Goal: Information Seeking & Learning: Learn about a topic

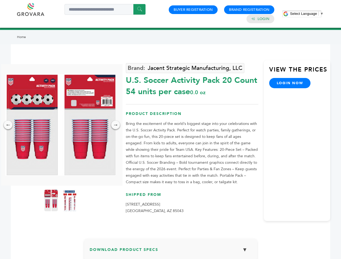
click at [306, 13] on span "Select Language" at bounding box center [303, 14] width 27 height 4
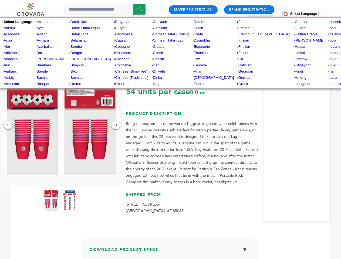
click at [60, 125] on img at bounding box center [60, 124] width 110 height 101
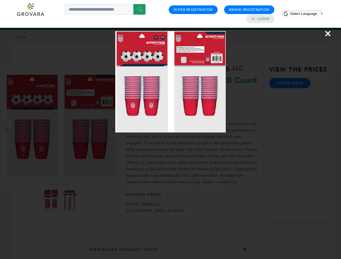
click at [8, 125] on div "×" at bounding box center [170, 129] width 341 height 259
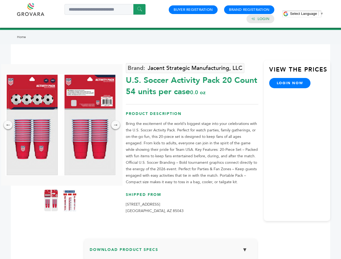
click at [115, 125] on div "→" at bounding box center [115, 125] width 9 height 9
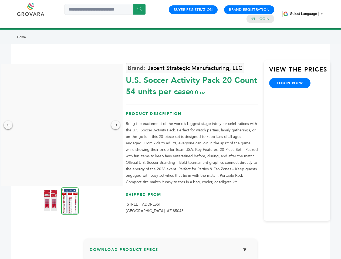
click at [51, 200] on img at bounding box center [50, 201] width 13 height 22
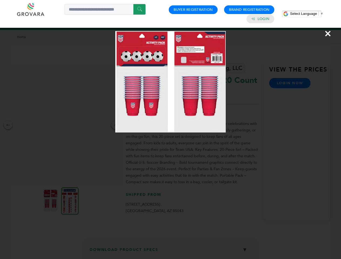
click at [70, 200] on div "×" at bounding box center [170, 129] width 341 height 259
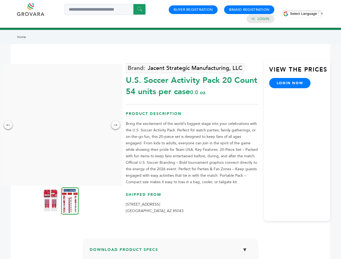
click at [170, 251] on h3 "Download Product Specs ▼" at bounding box center [171, 252] width 162 height 16
